Goal: Contribute content: Contribute content

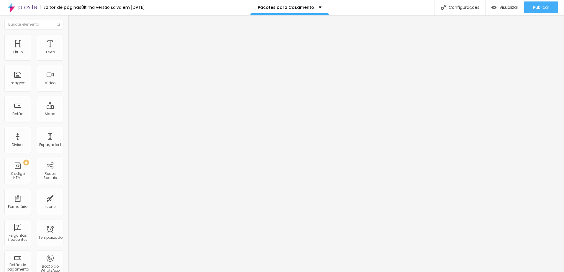
click at [68, 60] on input "[PHONE_NUMBER]" at bounding box center [103, 57] width 71 height 6
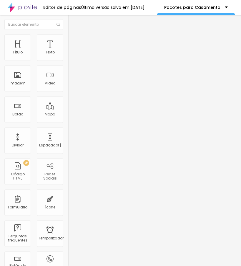
click at [68, 60] on input "[PHONE_NUMBER]" at bounding box center [103, 57] width 71 height 6
type input "[PHONE_NUMBER]"
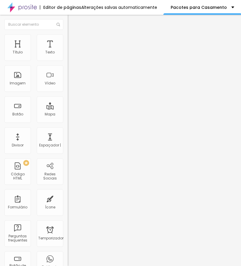
click at [68, 204] on textarea "👉 Quero reservar minha data! *Infantil*" at bounding box center [101, 209] width 67 height 10
paste textarea "Olá! 👰🤵 Vi a página de Casamento da Eternizare Produtora e quero um orçamento. …"
drag, startPoint x: 7, startPoint y: 124, endPoint x: 65, endPoint y: 125, distance: 57.8
click at [68, 125] on div "Número do WhatsApp * (11)98781-5426 + 55 Texto do botão Conversar no WhatsApp M…" at bounding box center [102, 149] width 68 height 197
paste textarea "o evento será em"
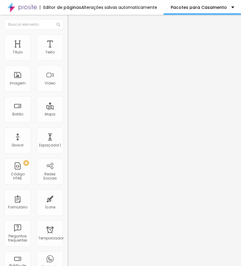
drag, startPoint x: 7, startPoint y: 123, endPoint x: 47, endPoint y: 126, distance: 39.9
click at [68, 204] on textarea "Olá! 👰🤵 Vi a página de Casamento da Eternizare Produtora e quero um orçamento. …" at bounding box center [101, 209] width 67 height 10
click at [68, 204] on textarea "Olá! 👰🤵 Vi a página de Casamento da Eternizare Produtora e quero um orçamento." at bounding box center [101, 209] width 67 height 10
click at [68, 204] on textarea "Olá! Vi a página de Casamento da Eternizare Produtora e quero um orçamento." at bounding box center [101, 209] width 67 height 10
type textarea "Olá! Vi a página de Casamento da Eternizare Produtora e quero um orçamento."
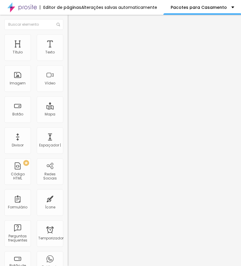
drag, startPoint x: 37, startPoint y: 120, endPoint x: 6, endPoint y: 99, distance: 37.0
click at [68, 204] on textarea "Olá! Vi a página de Casamento da Eternizare Produtora e quero um orçamento." at bounding box center [101, 209] width 67 height 10
drag, startPoint x: 42, startPoint y: 112, endPoint x: 53, endPoint y: 123, distance: 15.4
click at [68, 204] on textarea "Olá! Vi a página de Casamento da Eternizare Produtora e quero um orçamento." at bounding box center [101, 209] width 67 height 10
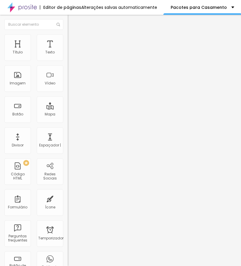
click at [68, 204] on textarea "Olá! Vi a página de Casamento da Eternizare Produtora e quero fechar!" at bounding box center [101, 209] width 67 height 10
drag, startPoint x: 57, startPoint y: 112, endPoint x: 7, endPoint y: 99, distance: 51.6
click at [68, 204] on textarea "Olá! Vi a página de Casamento da Eternizare Produtora e quero fechar!" at bounding box center [101, 209] width 67 height 10
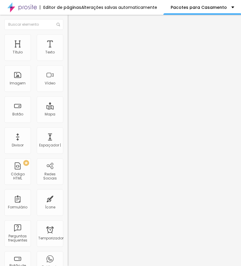
paste textarea "💍 Vi a página de Casamento da Eternizare Produtora e quero fechar!"
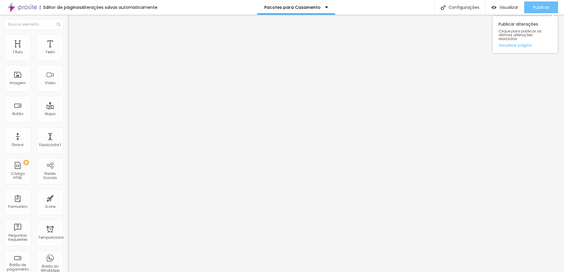
type textarea "Olá! 💍 Vi a página de Casamento da Eternizare Produtora e quero fechar!"
click at [538, 6] on span "Publicar" at bounding box center [541, 7] width 16 height 5
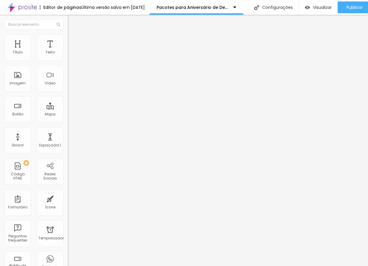
click at [68, 60] on input "[PHONE_NUMBER]" at bounding box center [103, 57] width 71 height 6
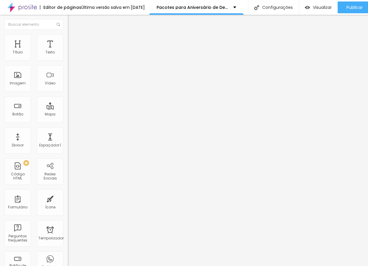
click at [68, 60] on input "[PHONE_NUMBER]" at bounding box center [103, 57] width 71 height 6
paste input "55)11987-8154"
click at [68, 60] on input "(55)11987-8154" at bounding box center [103, 57] width 71 height 6
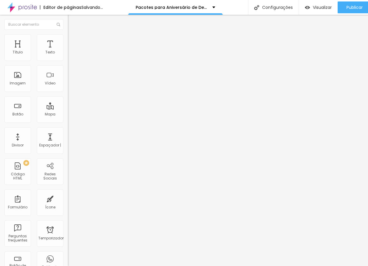
click at [68, 60] on input "(55)11987-8154" at bounding box center [103, 57] width 71 height 6
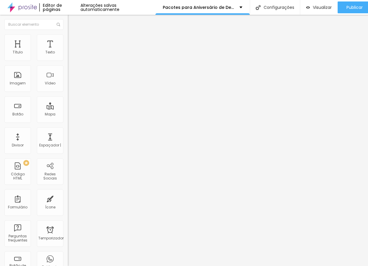
click at [68, 60] on input "(55)11987-8154" at bounding box center [103, 57] width 71 height 6
paste input "11)98781-5426"
type input "[PHONE_NUMBER]"
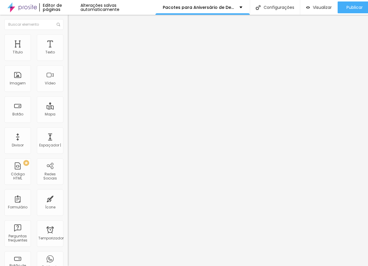
click at [68, 60] on input "[PHONE_NUMBER]" at bounding box center [103, 57] width 71 height 6
paste input "781-5426"
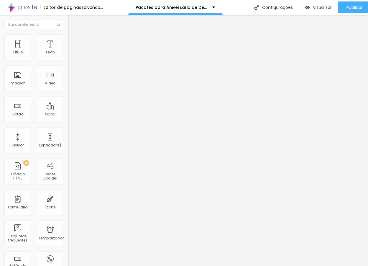
type input "[PHONE_NUMBER]"
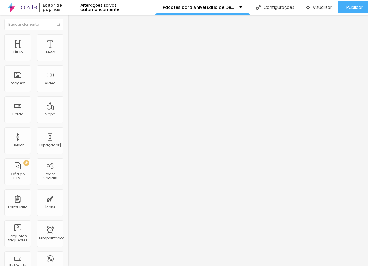
click at [68, 60] on input "[PHONE_NUMBER]" at bounding box center [103, 57] width 71 height 6
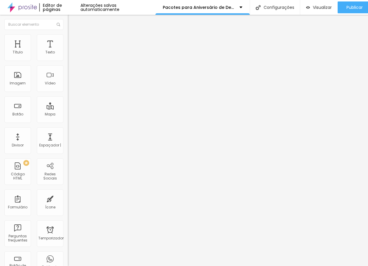
paste input "781-5426"
type input "[PHONE_NUMBER]"
click at [68, 60] on input "[PHONE_NUMBER]" at bounding box center [103, 57] width 71 height 6
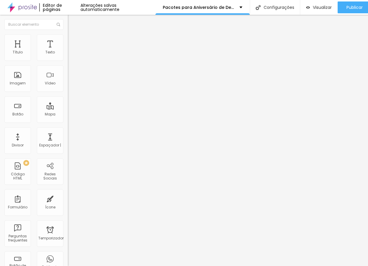
paste input "781-5426"
type input "[PHONE_NUMBER]"
click at [68, 60] on input "[PHONE_NUMBER]" at bounding box center [103, 57] width 71 height 6
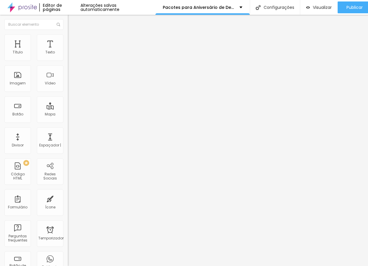
paste input "781-5426"
type input "[PHONE_NUMBER]"
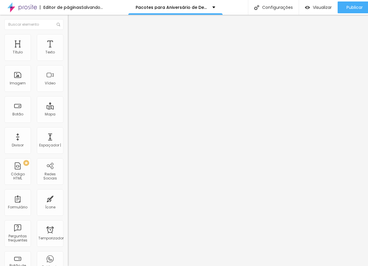
click at [68, 60] on input "[PHONE_NUMBER]" at bounding box center [103, 57] width 71 height 6
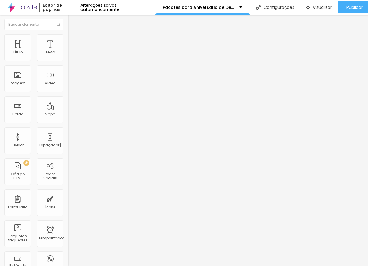
paste input "781-5426"
type input "[PHONE_NUMBER]"
click at [68, 60] on input "[PHONE_NUMBER]" at bounding box center [103, 57] width 71 height 6
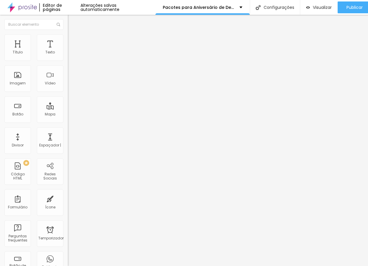
paste input "781-5426"
type input "[PHONE_NUMBER]"
click at [68, 60] on input "[PHONE_NUMBER]" at bounding box center [103, 57] width 71 height 6
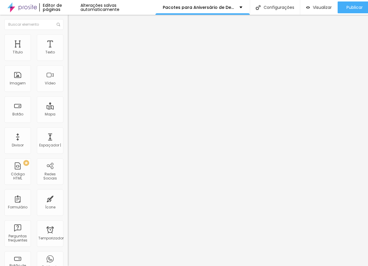
paste input "781-5426"
type input "[PHONE_NUMBER]"
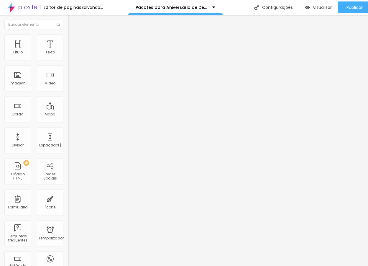
click at [68, 60] on input "[PHONE_NUMBER]" at bounding box center [103, 57] width 71 height 6
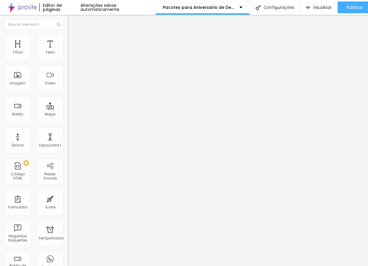
click at [68, 60] on input "[PHONE_NUMBER]" at bounding box center [103, 57] width 71 height 6
paste input "781-5426"
type input "[PHONE_NUMBER]"
click at [68, 60] on input "[PHONE_NUMBER]" at bounding box center [103, 57] width 71 height 6
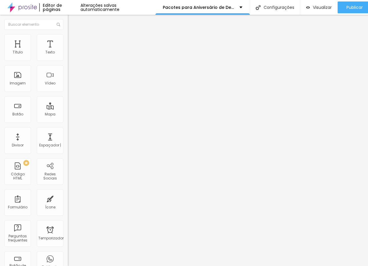
click at [68, 60] on input "[PHONE_NUMBER]" at bounding box center [103, 57] width 71 height 6
paste input "781-5426"
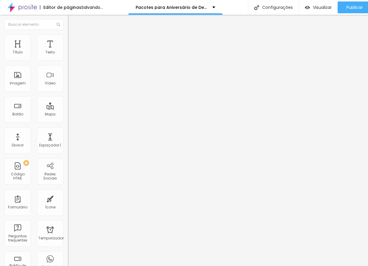
type input "[PHONE_NUMBER]"
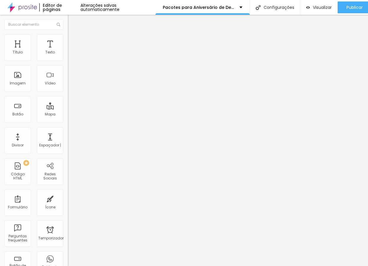
click at [68, 60] on input "[PHONE_NUMBER]" at bounding box center [103, 57] width 71 height 6
paste input "781-5426"
type input "[PHONE_NUMBER]"
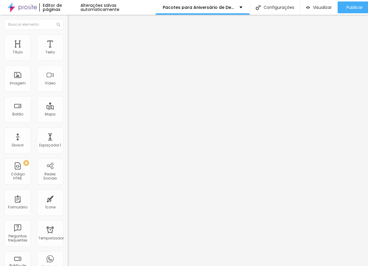
click at [68, 60] on input "[PHONE_NUMBER]" at bounding box center [103, 57] width 71 height 6
paste input "781-5426"
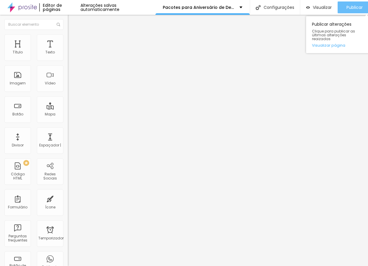
type input "[PHONE_NUMBER]"
click at [241, 6] on span "Publicar" at bounding box center [354, 7] width 16 height 5
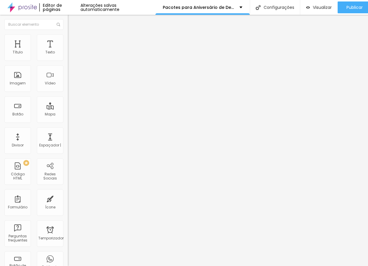
click at [241, 3] on div "Publicar" at bounding box center [354, 7] width 16 height 12
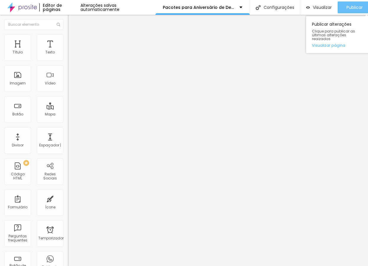
click at [241, 6] on span "Publicar" at bounding box center [354, 7] width 16 height 5
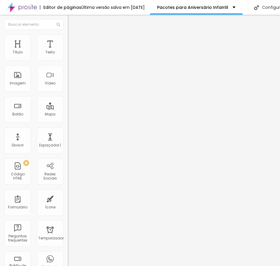
click at [68, 60] on input "[PHONE_NUMBER]" at bounding box center [103, 57] width 71 height 6
paste input "781-5426"
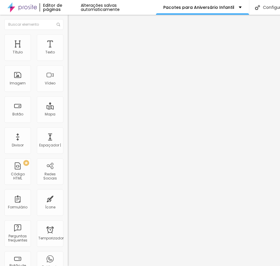
type input "[PHONE_NUMBER]"
click at [68, 204] on textarea "Olá! Vi a página *INFANTIL* e quero fechar esse pacote." at bounding box center [101, 209] width 67 height 10
paste textarea "Pacote Grandes Memórias"
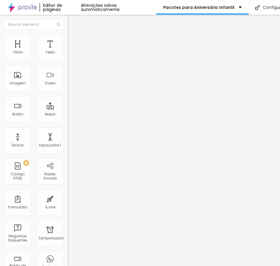
type textarea "Olá! Vi a página *INFANTIL* e quero fechar esse pacote. Pacote Grandes Memórias"
click at [68, 60] on input "[PHONE_NUMBER]" at bounding box center [103, 57] width 71 height 6
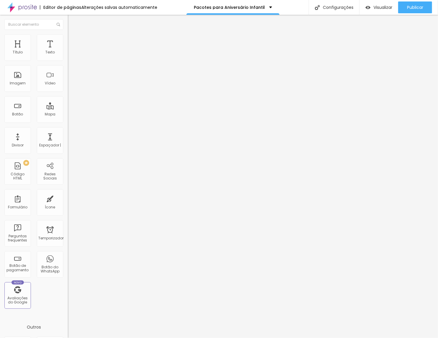
click at [68, 60] on input "[PHONE_NUMBER]" at bounding box center [103, 57] width 71 height 6
paste input "781-5426"
type input "[PHONE_NUMBER]"
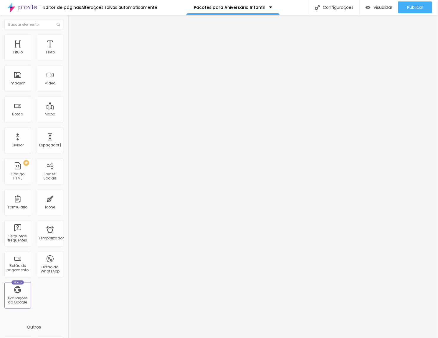
click at [68, 204] on textarea "Olá! Vi a página *INFANTIL* e quero fechar esse pacote." at bounding box center [101, 209] width 67 height 10
paste textarea "Pacote Festa dos Sonhos"
type textarea "Olá! Vi a página *INFANTIL* e quero fechar esse pacote. Pacote Festa dos Sonhos"
click at [68, 60] on input "[PHONE_NUMBER]" at bounding box center [103, 57] width 71 height 6
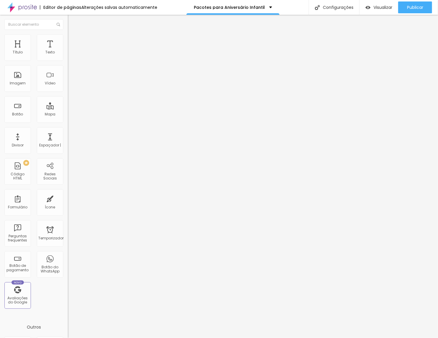
click at [68, 60] on input "[PHONE_NUMBER]" at bounding box center [103, 57] width 71 height 6
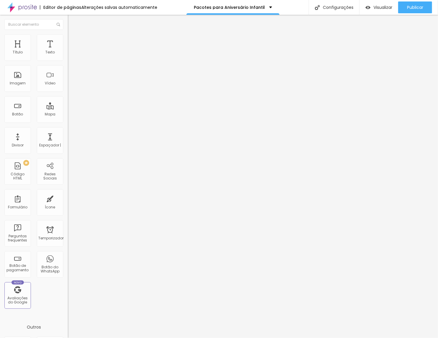
paste input "781-5426"
type input "[PHONE_NUMBER]"
click at [68, 204] on textarea "Olá! Vi a página *INFANTIL* e quero fechar esse pacote." at bounding box center [101, 209] width 67 height 10
paste textarea "Pacote Click de Alegria"
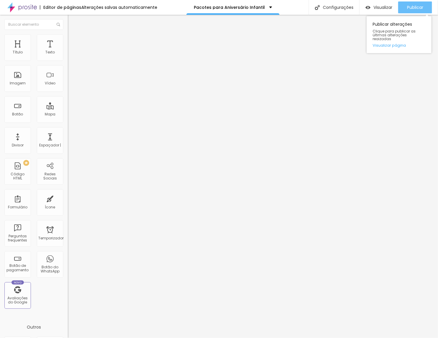
type textarea "Olá! Vi a página *INFANTIL* e quero fechar esse pacote. Pacote Click de Alegria"
click at [280, 6] on span "Publicar" at bounding box center [415, 7] width 16 height 5
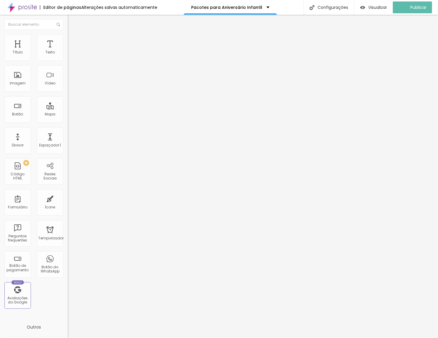
click at [68, 60] on input "[PHONE_NUMBER]" at bounding box center [103, 57] width 71 height 6
paste input "text"
click at [68, 60] on input "[PHONE_NUMBER]" at bounding box center [103, 57] width 71 height 6
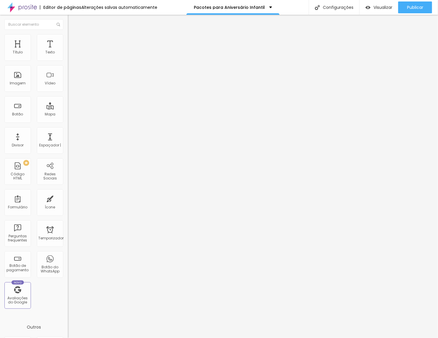
click at [68, 60] on input "[PHONE_NUMBER]" at bounding box center [103, 57] width 71 height 6
click at [68, 60] on input "text" at bounding box center [103, 57] width 71 height 6
paste input "[PHONE_NUMBER]"
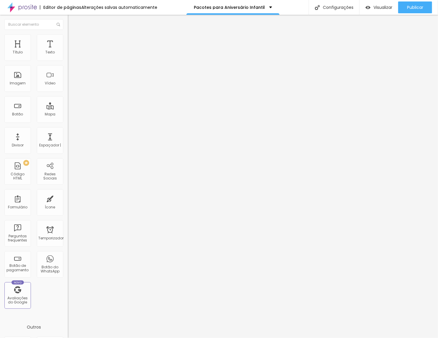
type input "[PHONE_NUMBER]"
click at [68, 204] on textarea "Olá! Vi a página *INFANTIL* e quero fechar esse pacote." at bounding box center [101, 209] width 67 height 10
paste textarea "Pacote Encanto Infantil"
type textarea "Olá! Vi a página *INFANTIL* e quero fechar esse pacote. Pacote Encanto Infantil"
click at [68, 60] on input "[PHONE_NUMBER]" at bounding box center [103, 57] width 71 height 6
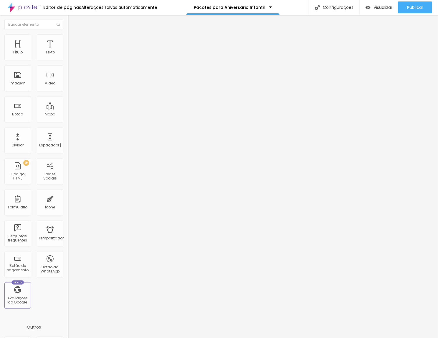
click at [68, 60] on input "[PHONE_NUMBER]" at bounding box center [103, 57] width 71 height 6
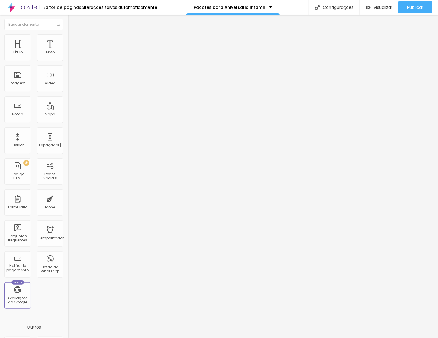
paste input "781-5426"
type input "[PHONE_NUMBER]"
click at [68, 204] on textarea "Olá! Vi a página *INFANTIL* e quero fechar esse pacote." at bounding box center [101, 209] width 67 height 10
paste textarea "Pacote Doce Infância"
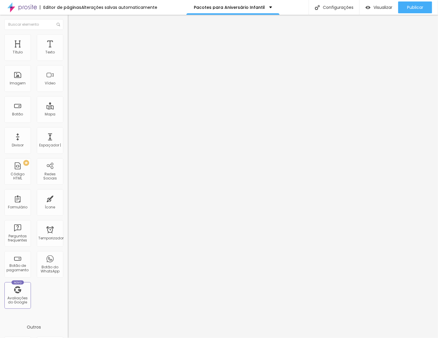
type textarea "Olá! Vi a página *INFANTIL* e quero fechar esse pacote. Pacote Doce Infância"
click at [68, 60] on input "[PHONE_NUMBER]" at bounding box center [103, 57] width 71 height 6
paste input "text"
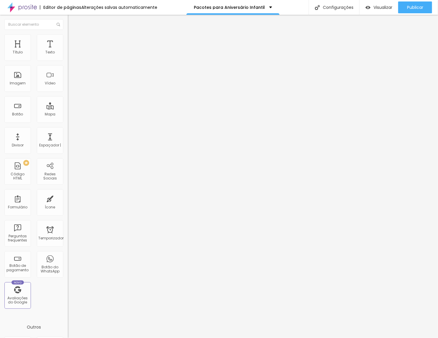
click at [68, 60] on input "text" at bounding box center [103, 57] width 71 height 6
paste input "[PHONE_NUMBER]"
type input "[PHONE_NUMBER]"
click at [68, 204] on textarea "Olá! Vi a página *INFANTIL* e quero fechar esse pacote." at bounding box center [101, 209] width 67 height 10
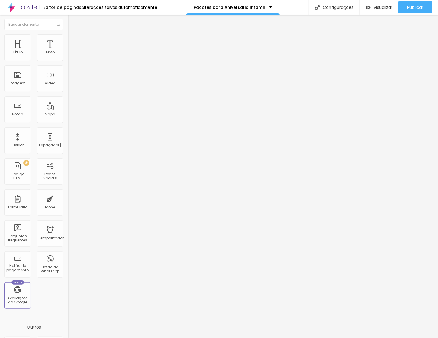
paste textarea "Cobertura Fotográfica"
type textarea "Olá! Vi a página *INFANTIL* e quero fechar esse pacote. Cobertura Fotográfica"
click at [68, 60] on input "[PHONE_NUMBER]" at bounding box center [103, 57] width 71 height 6
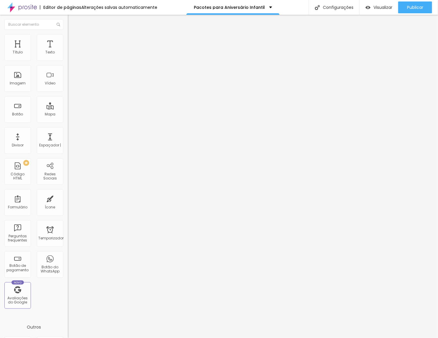
click at [68, 60] on input "[PHONE_NUMBER]" at bounding box center [103, 57] width 71 height 6
paste input "781-5426"
type input "[PHONE_NUMBER]"
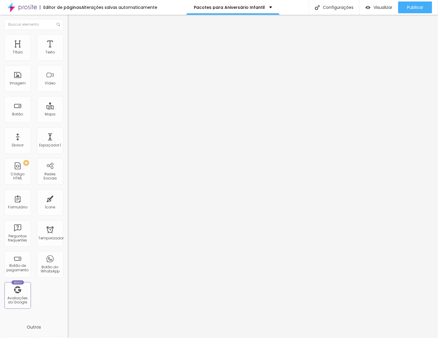
click at [68, 204] on textarea "Olá! Vi a página *INFANTIL* e quero fechar esse pacote." at bounding box center [101, 209] width 67 height 10
paste textarea "Captação Cinematográfica"
type textarea "Olá! Vi a página *INFANTIL* e quero fechar esse pacote. Captação Cinematográfica"
click at [68, 60] on input "[PHONE_NUMBER]" at bounding box center [103, 57] width 71 height 6
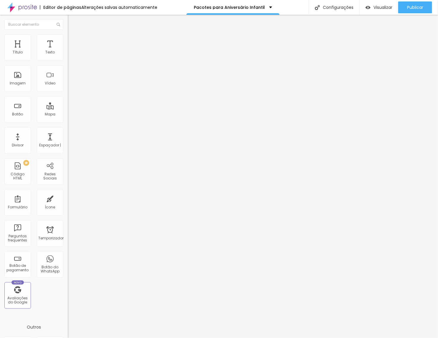
click at [68, 60] on input "[PHONE_NUMBER]" at bounding box center [103, 57] width 71 height 6
paste input "781-5426"
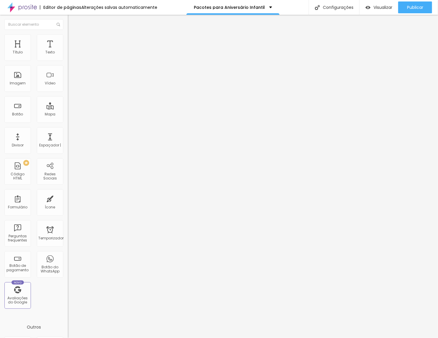
type input "[PHONE_NUMBER]"
click at [68, 204] on textarea "Olá! Vi a página *INFANTIL* e quero fechar esse pacote." at bounding box center [101, 209] width 67 height 10
paste textarea "Cabine Fotográfica"
type textarea "Olá! Vi a página *INFANTIL* e quero fechar esse pacote. Cabine Fotográfica"
click at [68, 60] on input "[PHONE_NUMBER]" at bounding box center [103, 57] width 71 height 6
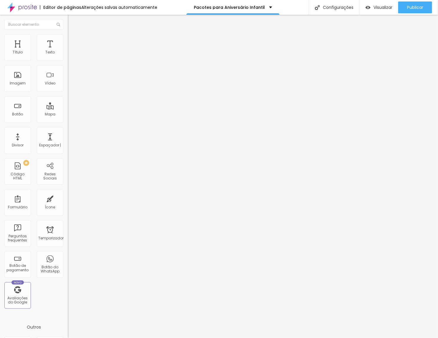
click at [68, 60] on input "[PHONE_NUMBER]" at bounding box center [103, 57] width 71 height 6
click at [68, 183] on div "Texto do botão Conversar no WhatsApp" at bounding box center [102, 190] width 68 height 14
click at [68, 60] on input "[PHONE_NUMBER]" at bounding box center [103, 57] width 71 height 6
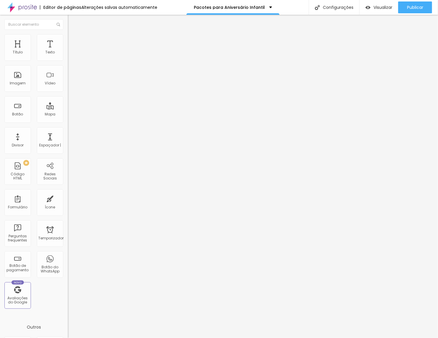
click at [68, 60] on input "[PHONE_NUMBER]" at bounding box center [103, 57] width 71 height 6
paste input "781-5426"
type input "[PHONE_NUMBER]"
click at [68, 60] on input "[PHONE_NUMBER]" at bounding box center [103, 57] width 71 height 6
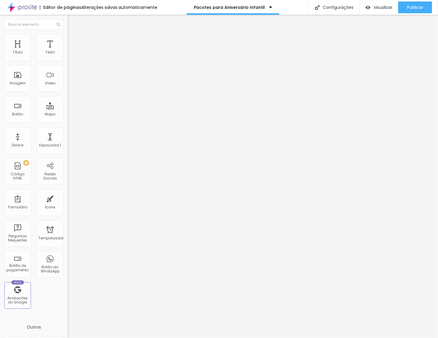
click at [68, 60] on input "[PHONE_NUMBER]" at bounding box center [103, 57] width 71 height 6
paste input "781-5426"
type input "[PHONE_NUMBER]"
click at [68, 60] on input "[PHONE_NUMBER]" at bounding box center [103, 57] width 71 height 6
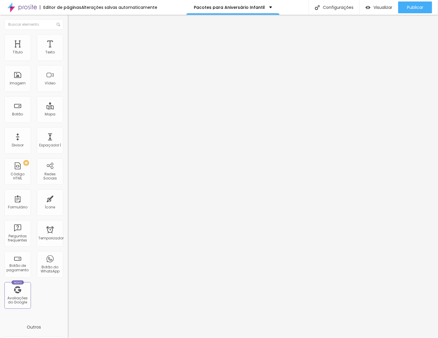
click at [68, 60] on input "[PHONE_NUMBER]" at bounding box center [103, 57] width 71 height 6
paste input "781-5426"
type input "[PHONE_NUMBER]"
click at [68, 204] on textarea "Olá! Vi a página *INFANTIL* e quero fechar esse pacote." at bounding box center [101, 209] width 67 height 10
paste textarea "Robô de LED"
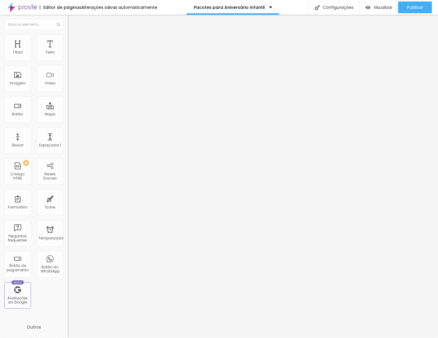
type textarea "Olá! Vi a página *INFANTIL* e quero fechar esse pacote. Robô de LED"
click at [68, 204] on textarea "Olá! Vi a página *INFANTIL* e quero fechar esse pacote." at bounding box center [101, 209] width 67 height 10
paste textarea "Plataforma 360° – 4 horas"
type textarea "Olá! Vi a página *INFANTIL* e quero fechar esse pacote. Plataforma 360° – 4 hor…"
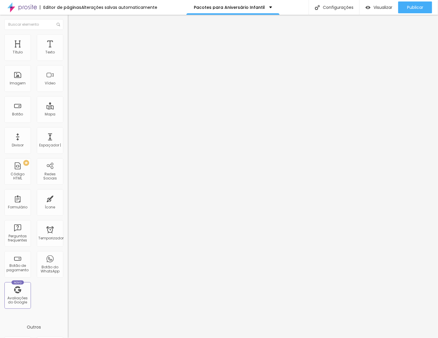
click at [68, 204] on textarea "Olá! Vi a página *INFANTIL* e quero fechar esse pacote." at bounding box center [101, 209] width 67 height 10
paste textarea "Espelho Mágico"
type textarea "Olá! Vi a página *INFANTIL* e quero fechar esse pacote. Espelho Mágico"
click at [68, 204] on textarea "Olá! Vi a página *INFANTIL* e quero fechar esse pacote." at bounding box center [101, 209] width 67 height 10
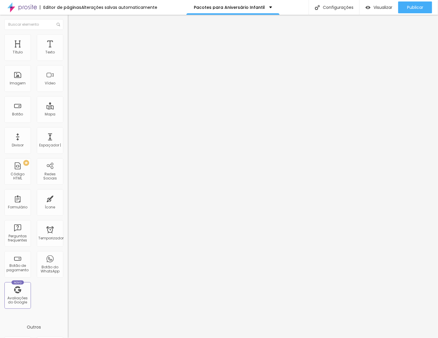
click at [68, 204] on textarea "Olá! Vi a página *INFANTIL* e quero fechar esse pacote." at bounding box center [101, 209] width 67 height 10
paste textarea "Totem Fotográfico"
type textarea "Olá! Vi a página *INFANTIL* e quero fechar esse pacote. Totem Fotográfico"
click at [68, 60] on input "[PHONE_NUMBER]" at bounding box center [103, 57] width 71 height 6
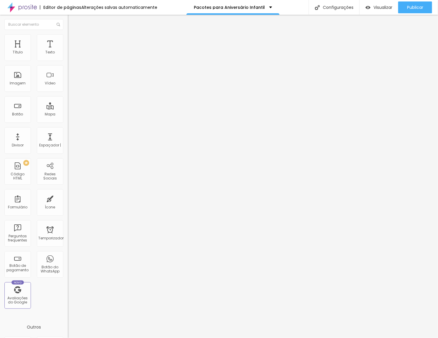
click at [68, 60] on input "[PHONE_NUMBER]" at bounding box center [103, 57] width 71 height 6
paste input "781-5426"
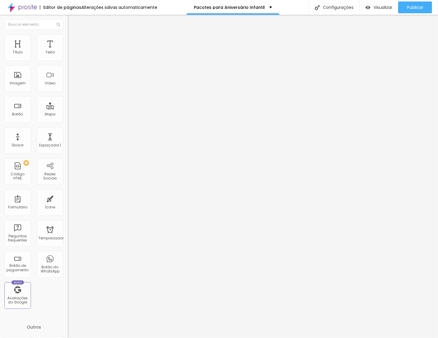
type input "[PHONE_NUMBER]"
click at [68, 60] on input "[PHONE_NUMBER]" at bounding box center [103, 57] width 71 height 6
paste input "781-5426"
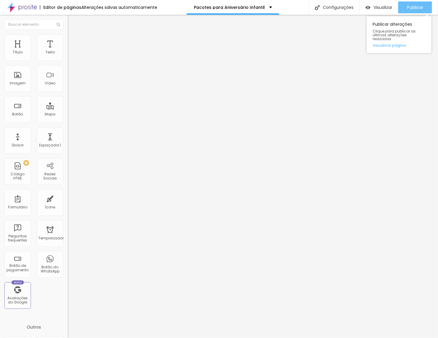
type input "[PHONE_NUMBER]"
click at [280, 6] on span "Publicar" at bounding box center [415, 7] width 16 height 5
click at [280, 5] on span "Publicar" at bounding box center [415, 7] width 16 height 5
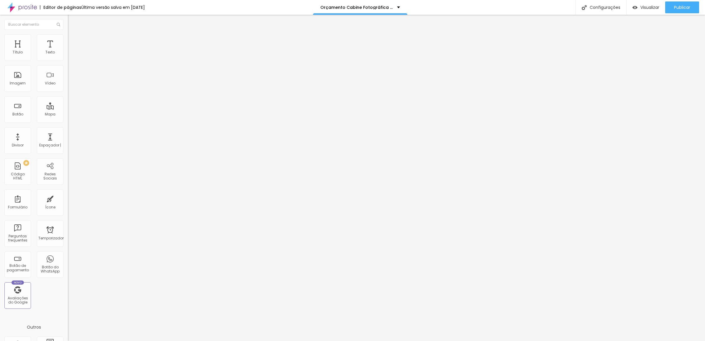
click at [68, 39] on li "Estilo" at bounding box center [102, 37] width 68 height 6
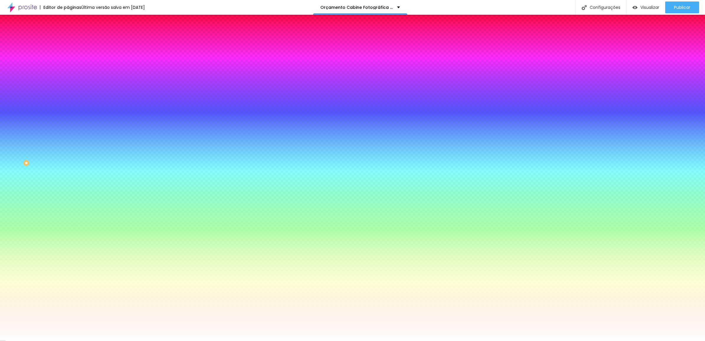
click at [68, 40] on li "Avançado" at bounding box center [102, 43] width 68 height 6
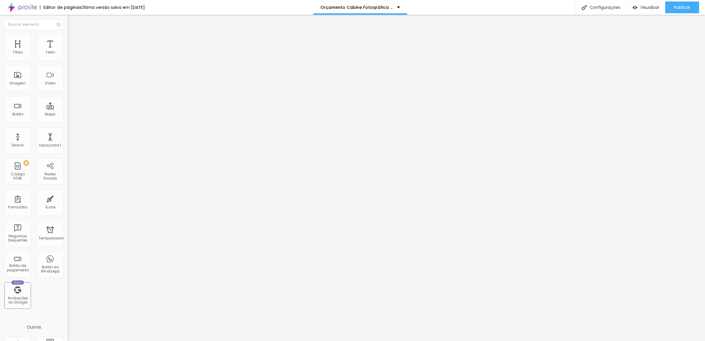
click at [68, 254] on div at bounding box center [102, 254] width 68 height 0
click at [68, 257] on div at bounding box center [102, 257] width 68 height 0
click at [68, 261] on div at bounding box center [102, 261] width 68 height 0
click at [68, 120] on input "https://" at bounding box center [103, 119] width 71 height 6
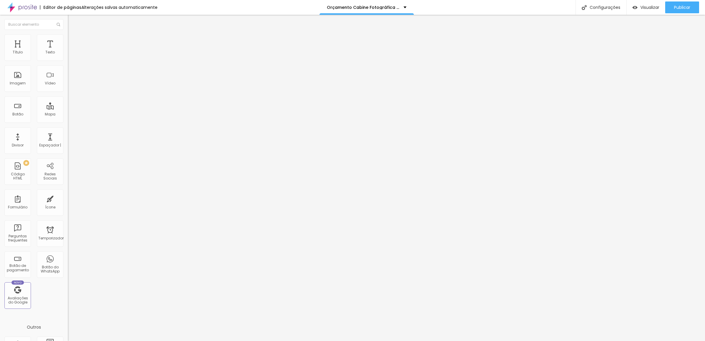
click at [68, 120] on input "https://" at bounding box center [103, 119] width 71 height 6
paste input "[DOMAIN_NAME][URL]"
type input "[URL][DOMAIN_NAME]"
click at [68, 120] on input "https://" at bounding box center [103, 119] width 71 height 6
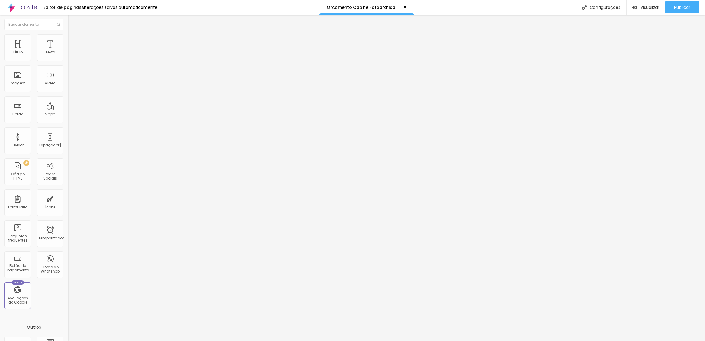
click at [68, 120] on input "https://" at bounding box center [103, 119] width 71 height 6
paste input "[DOMAIN_NAME][URL]"
type input "[URL][DOMAIN_NAME]"
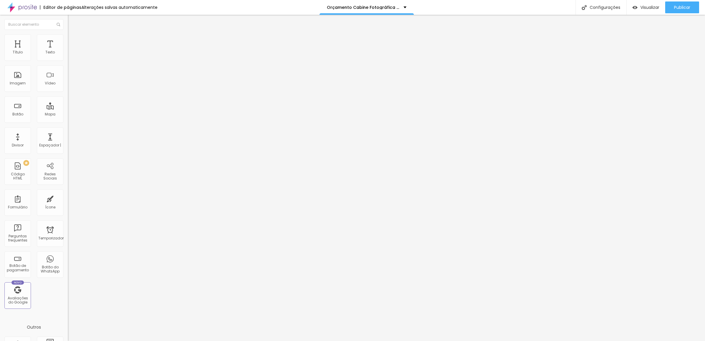
scroll to position [0, 0]
click at [68, 121] on input "https://" at bounding box center [103, 119] width 71 height 6
paste input "[DOMAIN_NAME][URL]"
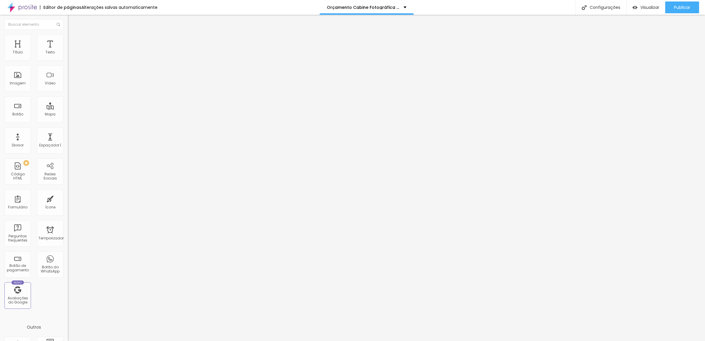
scroll to position [0, 85]
type input "[URL][DOMAIN_NAME]"
click at [68, 121] on input "https://" at bounding box center [103, 119] width 71 height 6
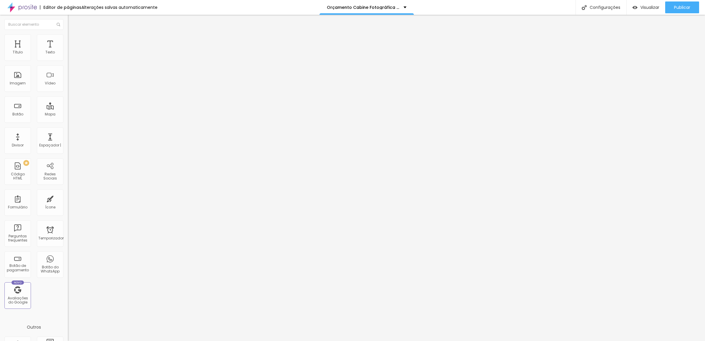
click at [68, 121] on input "https://" at bounding box center [103, 119] width 71 height 6
paste input "[DOMAIN_NAME][URL]"
type input "[URL][DOMAIN_NAME]"
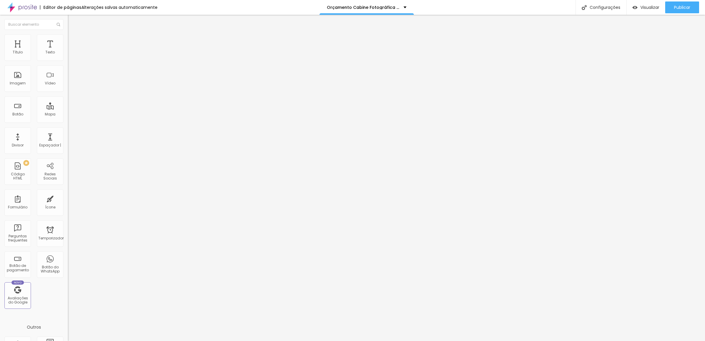
click at [68, 121] on input "https://" at bounding box center [103, 119] width 71 height 6
paste input "[DOMAIN_NAME][URL]"
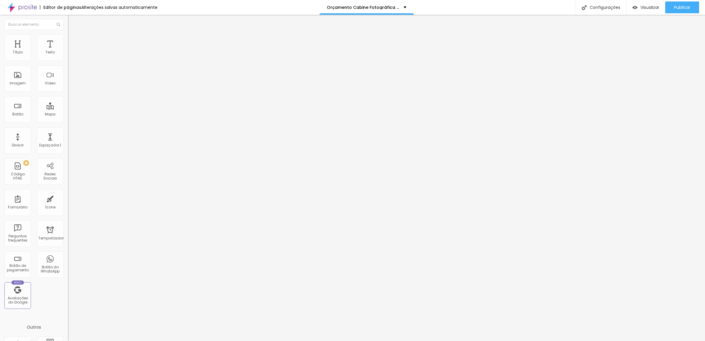
type input "[URL][DOMAIN_NAME]"
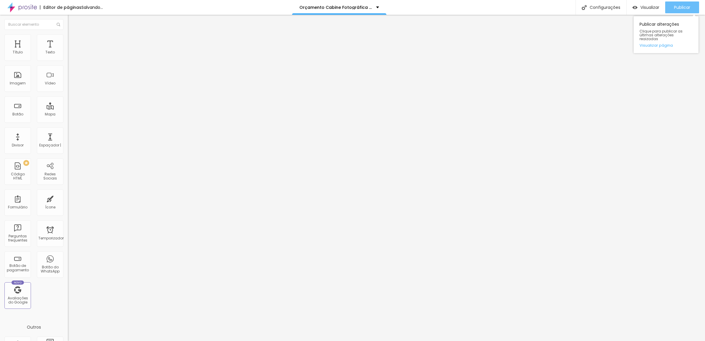
click at [689, 5] on span "Publicar" at bounding box center [682, 7] width 16 height 5
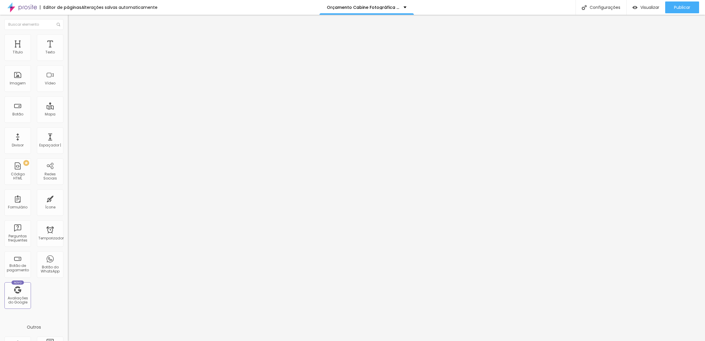
click at [68, 54] on div "Modo Encaixotado Encaixotado Completo" at bounding box center [102, 54] width 68 height 16
click at [68, 54] on span "Encaixotado" at bounding box center [79, 51] width 23 height 5
click at [68, 63] on span "Completo" at bounding box center [77, 60] width 18 height 5
click at [68, 54] on span "Encaixotado" at bounding box center [79, 51] width 23 height 5
click at [68, 62] on div "Completo" at bounding box center [102, 61] width 68 height 4
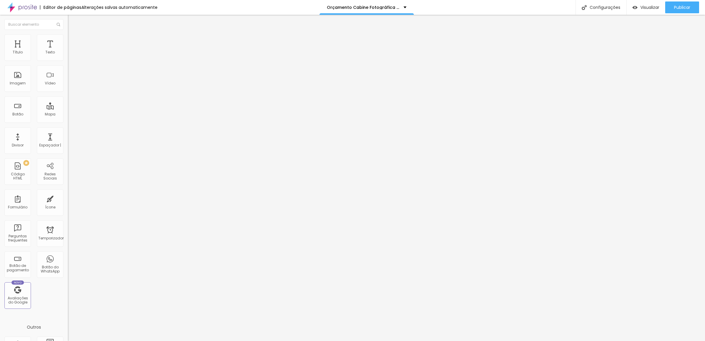
click at [68, 54] on span "Completo" at bounding box center [77, 51] width 18 height 5
click at [73, 43] on span "Avançado" at bounding box center [82, 44] width 19 height 5
click at [68, 261] on div at bounding box center [102, 261] width 68 height 0
click at [68, 254] on li "Tabuleta" at bounding box center [102, 256] width 68 height 4
click at [68, 257] on div at bounding box center [102, 257] width 68 height 0
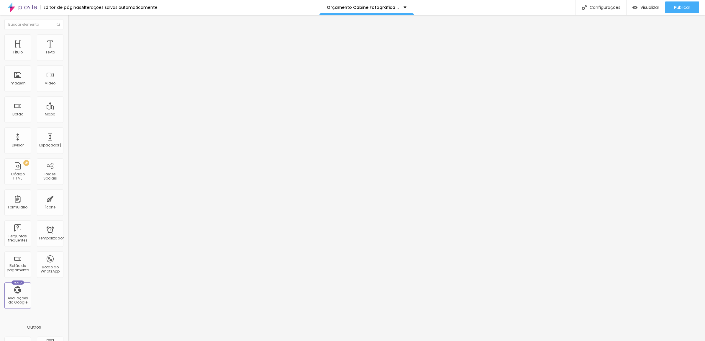
click at [68, 254] on div at bounding box center [102, 254] width 68 height 0
click at [71, 51] on font "Trocar imagem" at bounding box center [85, 48] width 29 height 5
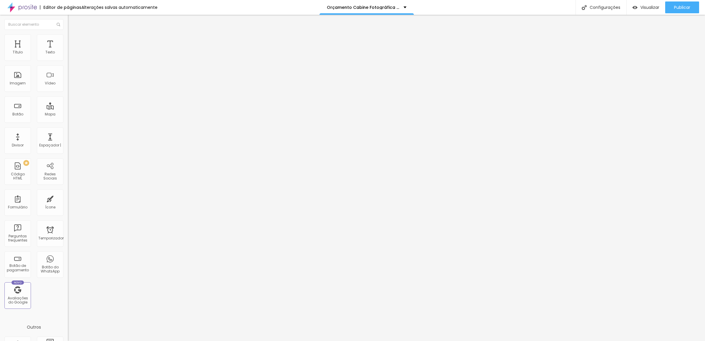
click at [71, 51] on font "Trocar imagem" at bounding box center [85, 48] width 29 height 5
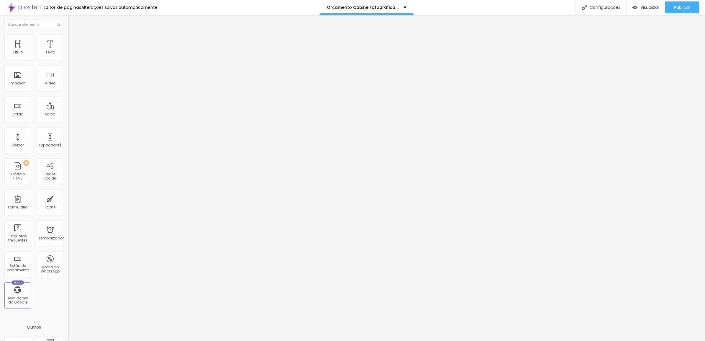
click at [71, 51] on font "Trocar imagem" at bounding box center [85, 48] width 29 height 5
click at [683, 2] on div "Publicar" at bounding box center [682, 7] width 16 height 12
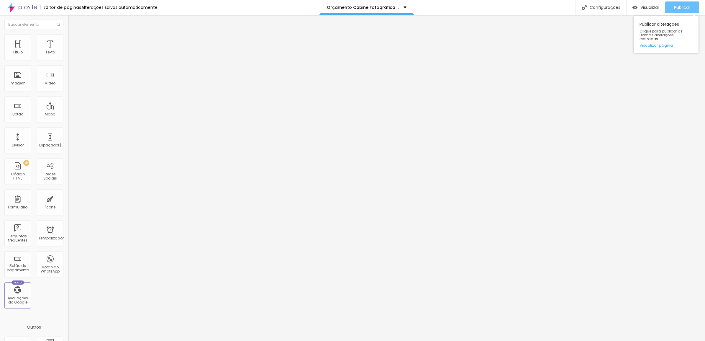
click at [689, 9] on button "Publicar" at bounding box center [682, 7] width 34 height 12
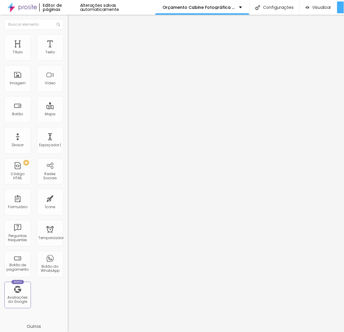
click at [68, 60] on input "[PHONE_NUMBER]" at bounding box center [103, 57] width 71 height 6
paste input "781-5426"
type input "[PHONE_NUMBER]"
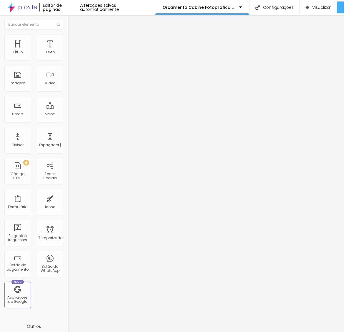
click at [68, 204] on textarea "Olá, cheguei até você pela página {page_title} e gostaria de mais informações" at bounding box center [101, 209] width 67 height 10
drag, startPoint x: 22, startPoint y: 107, endPoint x: 45, endPoint y: 107, distance: 23.0
click at [68, 204] on textarea "Olá, cheguei até você pela página {page_title} e gostaria de mais informações" at bounding box center [101, 209] width 67 height 10
drag, startPoint x: 28, startPoint y: 115, endPoint x: 39, endPoint y: 123, distance: 13.3
click at [68, 204] on textarea "Olá, cheguei até você pela página Cabine Fotográfica e gostaria de mais informa…" at bounding box center [101, 209] width 67 height 10
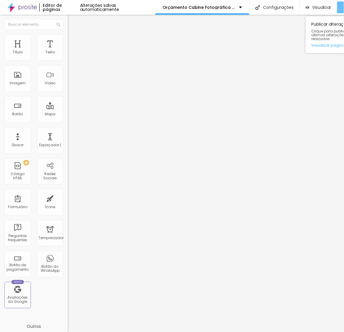
type textarea "Olá, cheguei até você pela página Cabine Fotográfica."
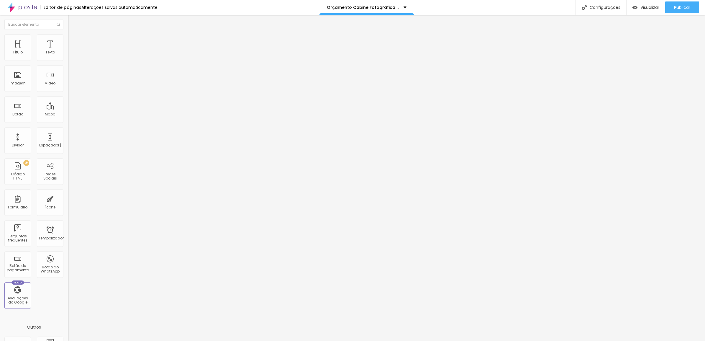
click at [68, 39] on li "Estilo" at bounding box center [102, 37] width 68 height 6
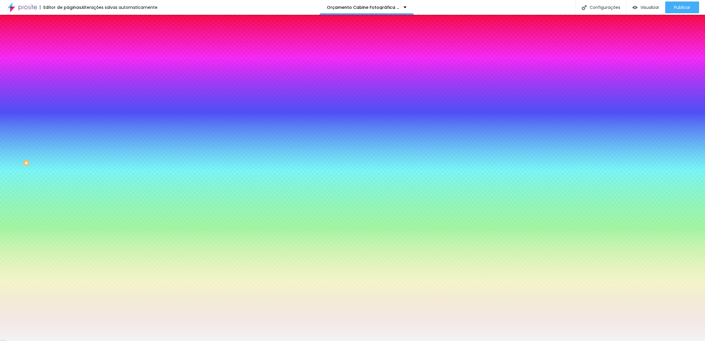
click at [68, 59] on input "#F3F3F3" at bounding box center [103, 59] width 71 height 6
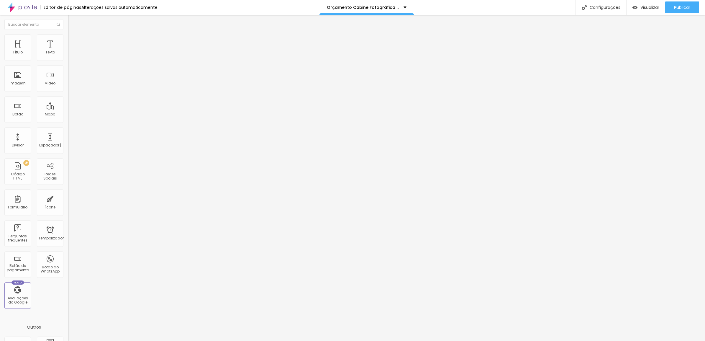
click at [68, 63] on div "Alinhamento" at bounding box center [102, 55] width 68 height 18
click at [68, 58] on img at bounding box center [70, 56] width 4 height 4
click at [73, 41] on span "Estilo" at bounding box center [77, 38] width 9 height 5
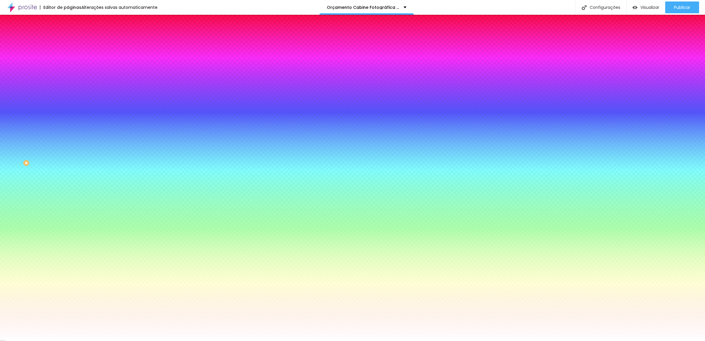
click at [73, 35] on span "Conteúdo" at bounding box center [82, 32] width 18 height 5
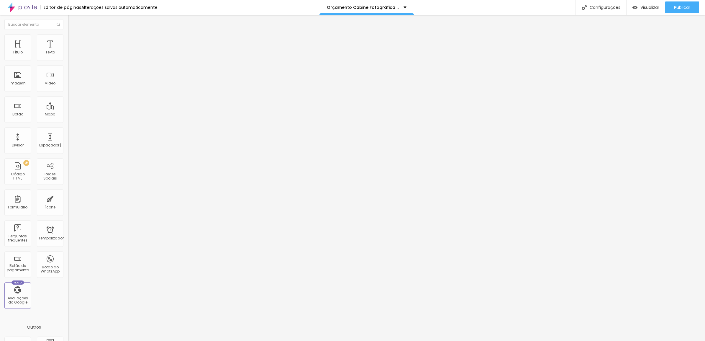
click at [68, 56] on div "Alinhamento" at bounding box center [102, 55] width 68 height 18
click at [68, 54] on img at bounding box center [70, 52] width 4 height 4
click at [73, 41] on span "Estilo" at bounding box center [77, 38] width 9 height 5
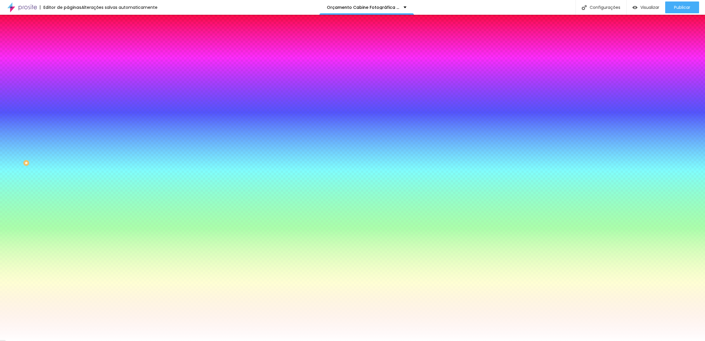
click at [68, 60] on input "#FFFFFF" at bounding box center [103, 59] width 71 height 6
paste input "3F3F3"
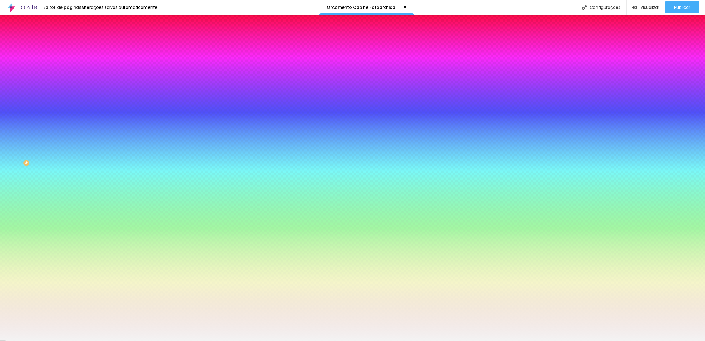
type input "#F3F3F3"
click at [73, 42] on span "Avançado" at bounding box center [82, 44] width 19 height 5
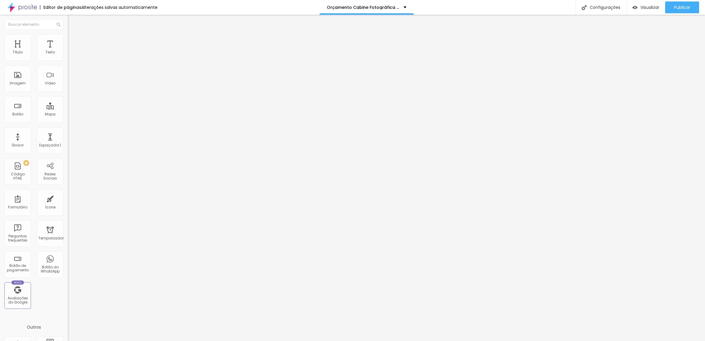
click at [68, 54] on span "Encaixotado" at bounding box center [79, 51] width 23 height 5
click at [68, 62] on div "Completo" at bounding box center [102, 61] width 68 height 4
click at [678, 5] on span "Publicar" at bounding box center [682, 7] width 16 height 5
